Goal: Transaction & Acquisition: Purchase product/service

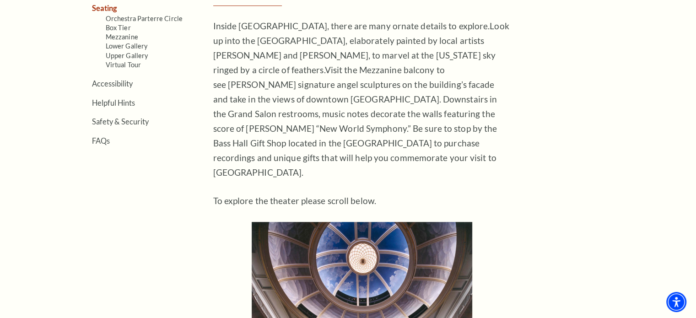
click at [175, 159] on aside "Location & Directions Parking Dining Hotels Seating Orchestra Parterre Circle B…" at bounding box center [125, 210] width 121 height 566
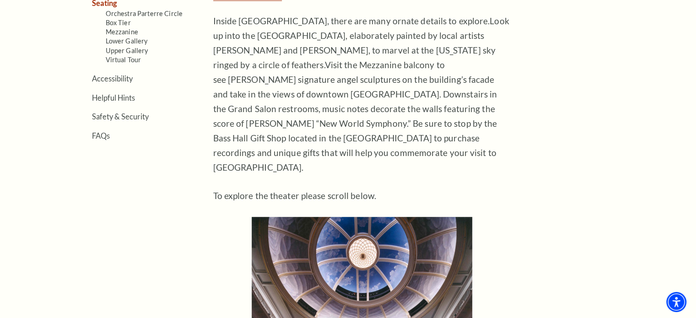
scroll to position [336, 0]
click at [164, 11] on link "Orchestra Parterre Circle" at bounding box center [144, 13] width 77 height 8
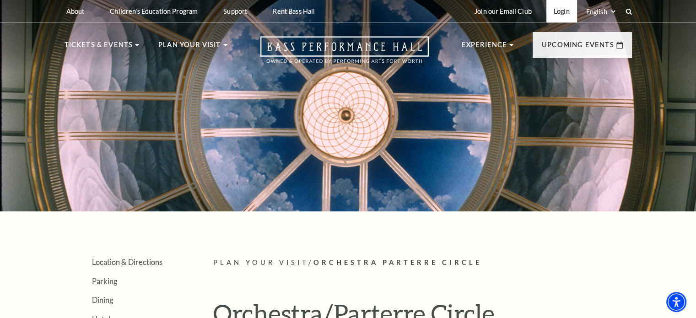
click at [562, 12] on link "Login" at bounding box center [562, 11] width 31 height 22
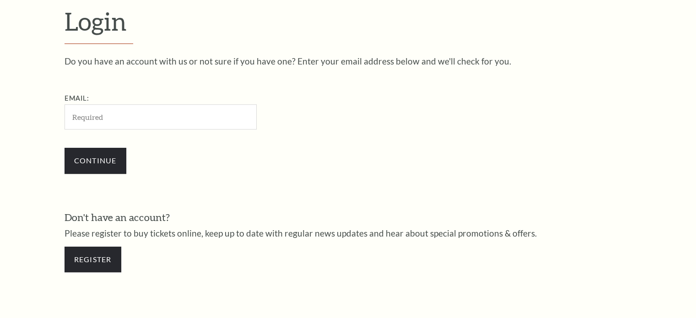
scroll to position [271, 0]
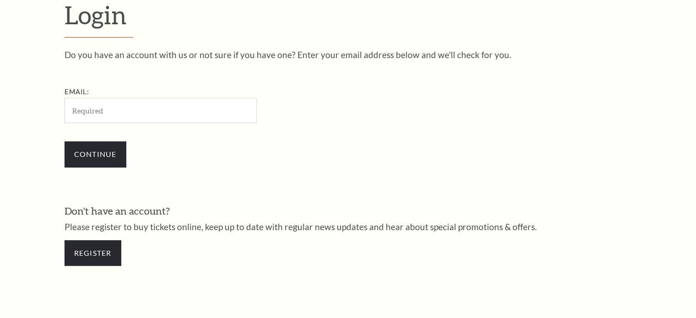
type input "l.o.johnson@verizon.net"
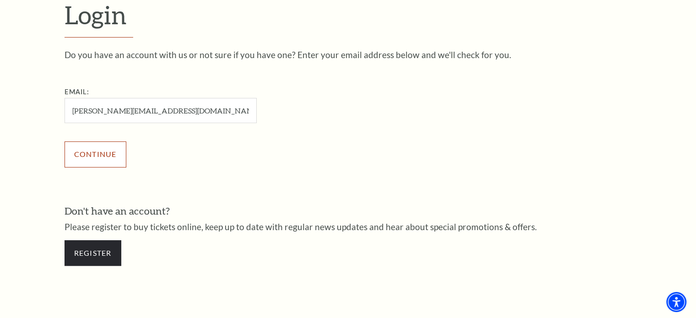
click at [121, 156] on input "Continue" at bounding box center [96, 154] width 62 height 26
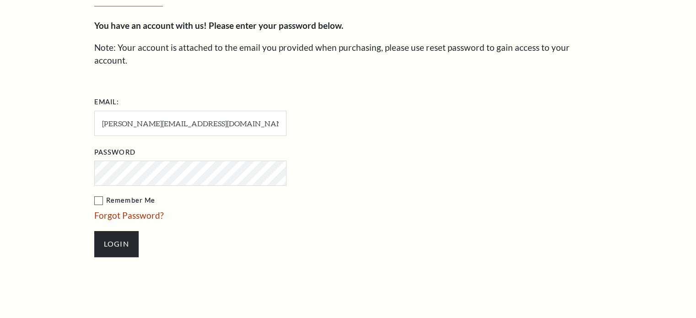
scroll to position [279, 0]
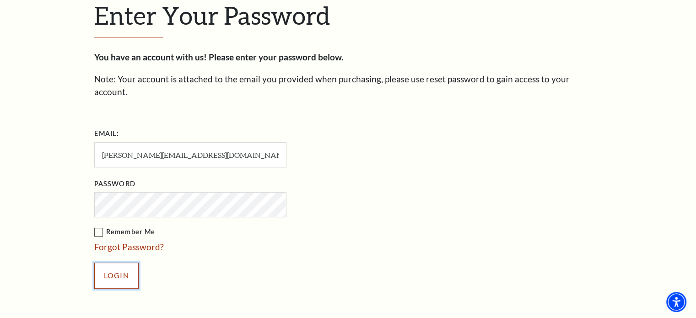
click at [116, 263] on input "Login" at bounding box center [116, 276] width 44 height 26
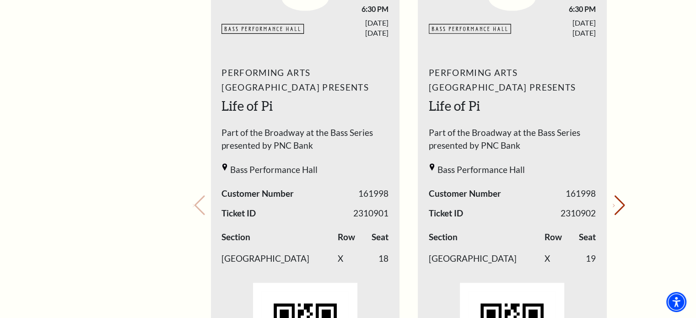
scroll to position [381, 0]
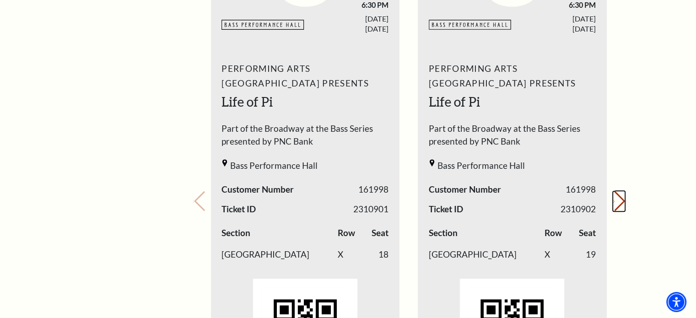
click at [617, 196] on button "Next slide." at bounding box center [619, 201] width 12 height 20
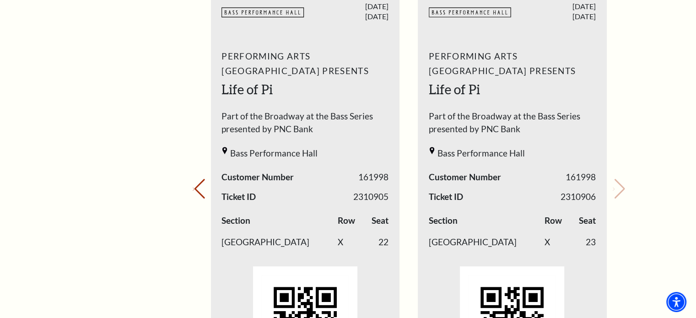
scroll to position [396, 0]
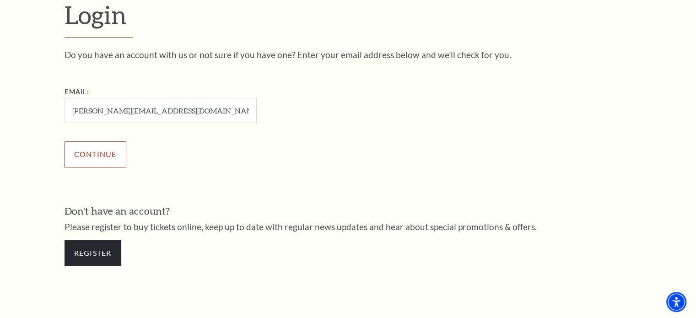
drag, startPoint x: 83, startPoint y: 148, endPoint x: 85, endPoint y: 156, distance: 8.1
click at [85, 156] on input "Continue" at bounding box center [96, 154] width 62 height 26
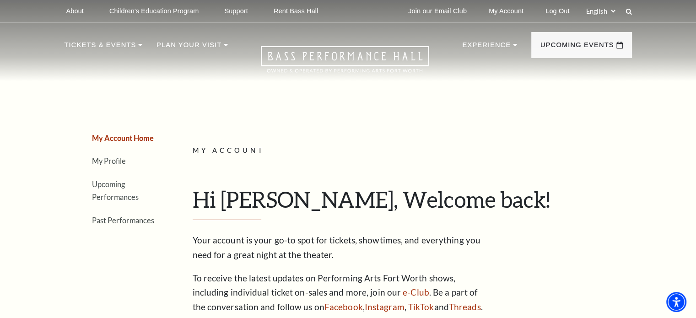
click at [114, 189] on li "Upcoming Performances" at bounding box center [125, 191] width 66 height 26
click at [111, 184] on link "Upcoming Performances" at bounding box center [115, 191] width 47 height 22
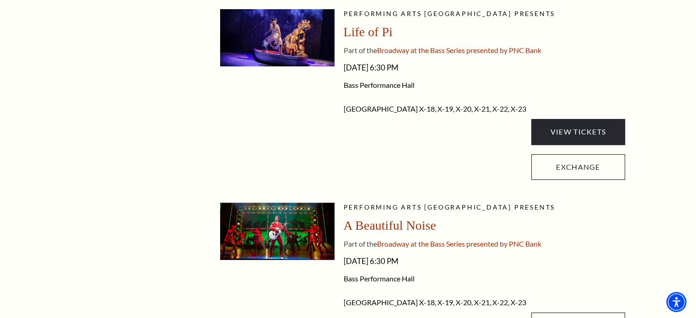
scroll to position [229, 0]
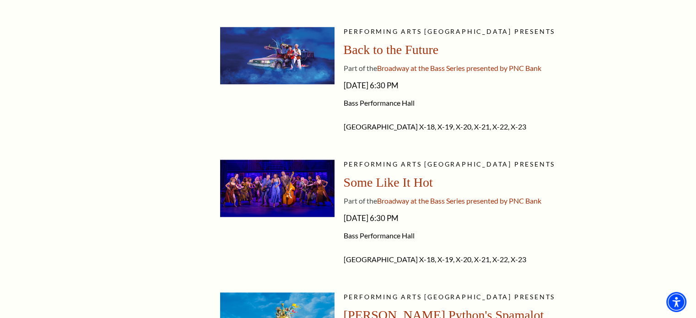
scroll to position [885, 0]
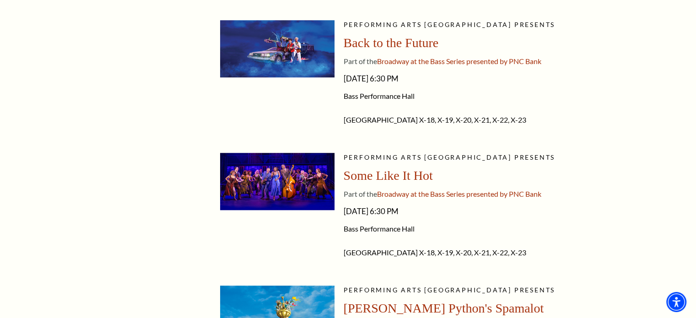
drag, startPoint x: 603, startPoint y: 196, endPoint x: 518, endPoint y: 221, distance: 88.7
click at [518, 221] on div "Performing Arts [GEOGRAPHIC_DATA] presents Some Like It Hot Part of the Broadwa…" at bounding box center [484, 210] width 281 height 114
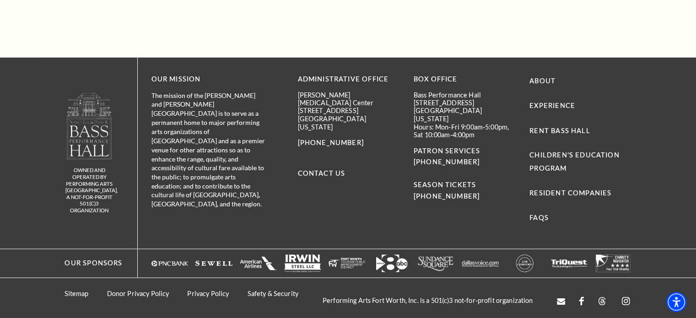
scroll to position [1613, 0]
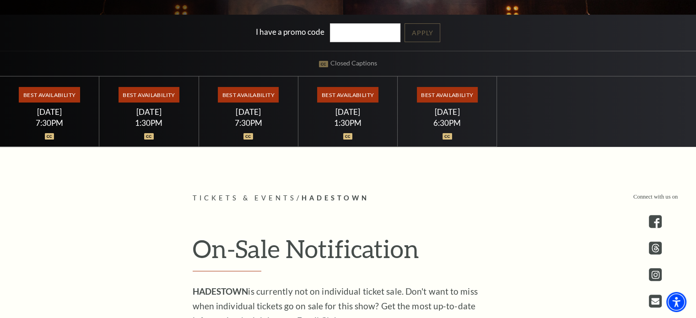
scroll to position [229, 0]
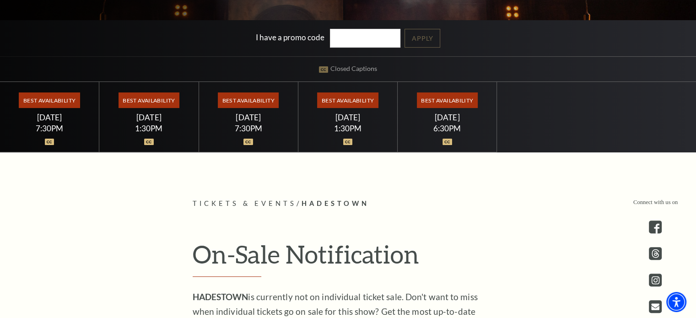
click at [334, 94] on span "Best Availability" at bounding box center [347, 100] width 61 height 16
click at [338, 102] on span "Best Availability" at bounding box center [347, 100] width 61 height 16
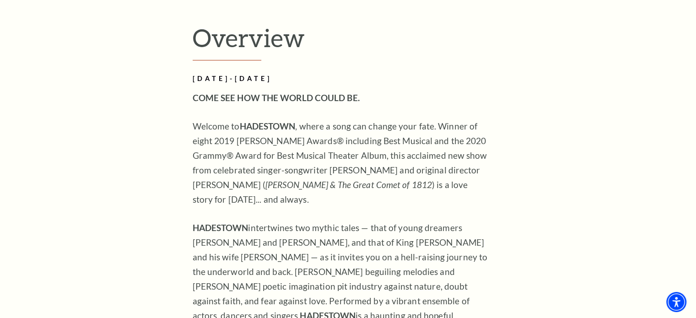
scroll to position [625, 0]
